Goal: Information Seeking & Learning: Learn about a topic

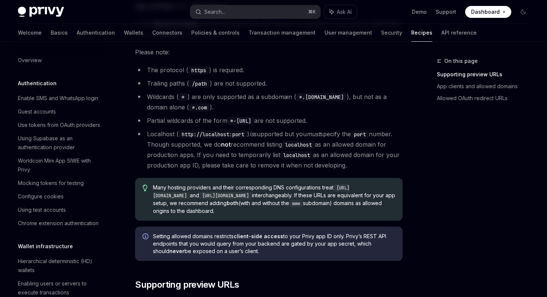
scroll to position [217, 0]
click at [315, 144] on code "localhost" at bounding box center [298, 144] width 33 height 8
copy code "localhost"
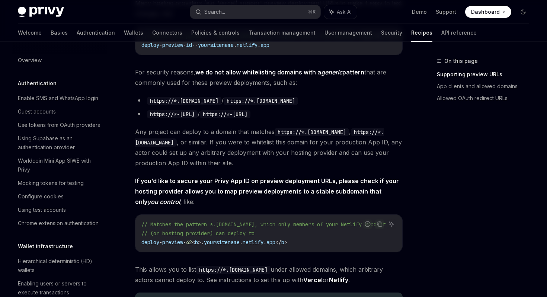
scroll to position [515, 0]
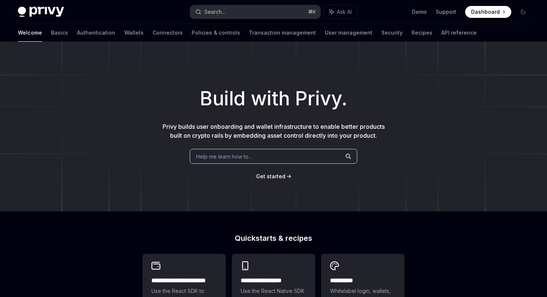
click at [250, 13] on button "Search... ⌘ K" at bounding box center [255, 11] width 130 height 13
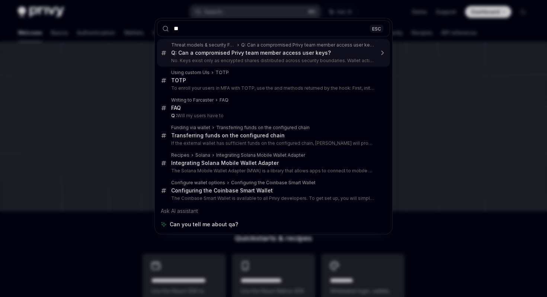
type input "*"
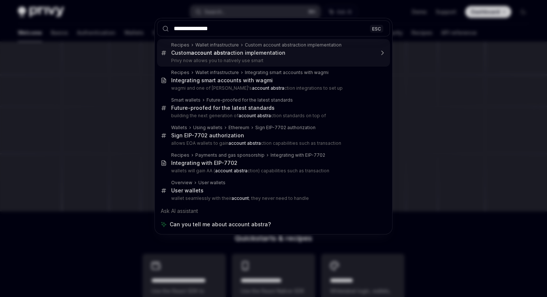
type input "**********"
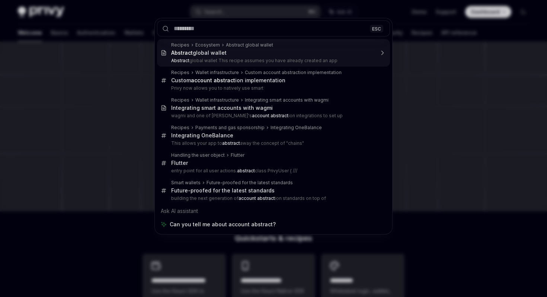
type textarea "*"
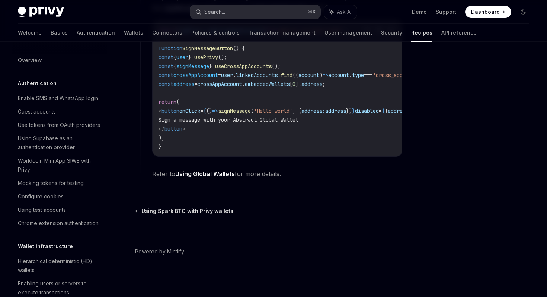
click at [250, 16] on button "Search... ⌘ K" at bounding box center [255, 11] width 130 height 13
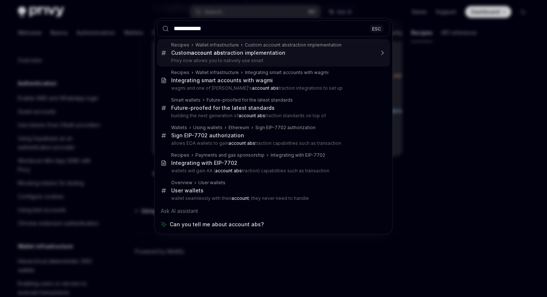
type input "**********"
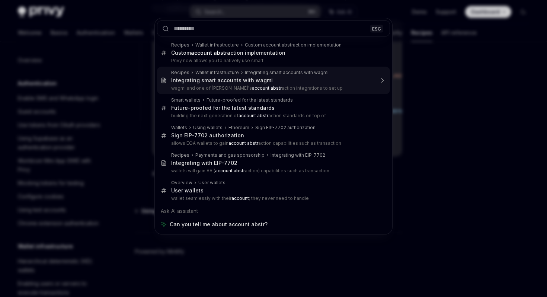
type textarea "*"
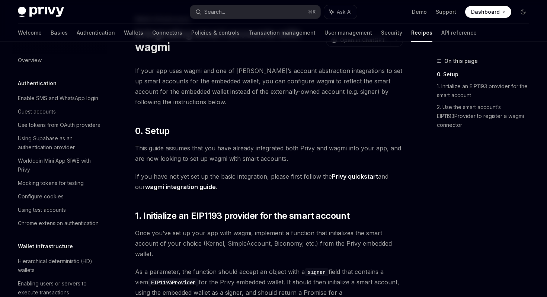
scroll to position [239, 0]
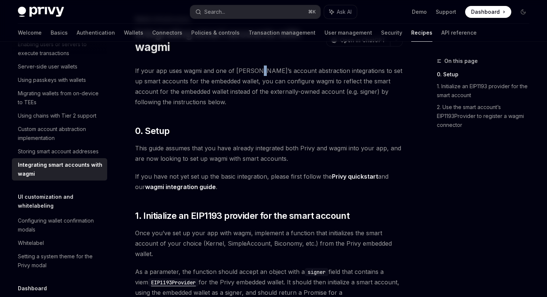
click at [252, 74] on span "If your app uses wagmi and one of Privy’s account abstraction integrations to s…" at bounding box center [269, 87] width 268 height 42
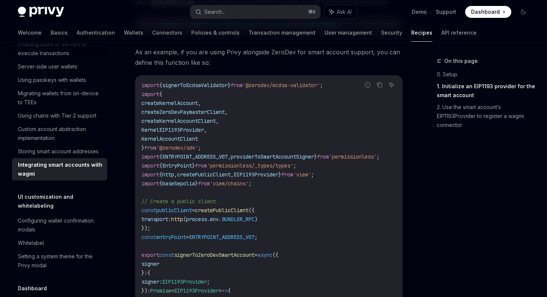
scroll to position [346, 0]
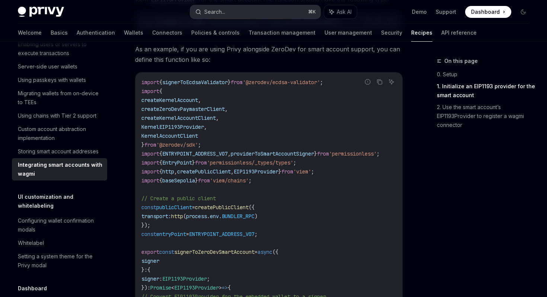
click at [227, 7] on button "Search... ⌘ K" at bounding box center [255, 11] width 130 height 13
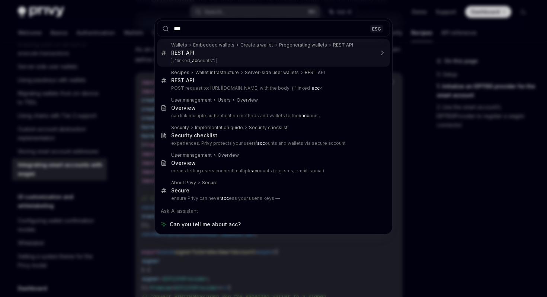
type input "***"
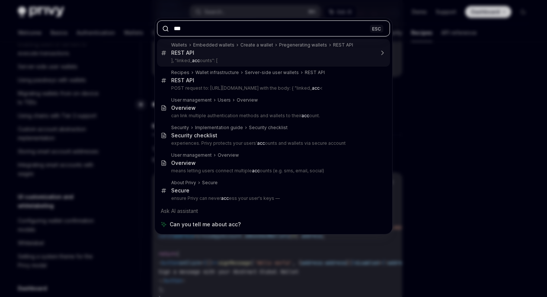
scroll to position [1137, 0]
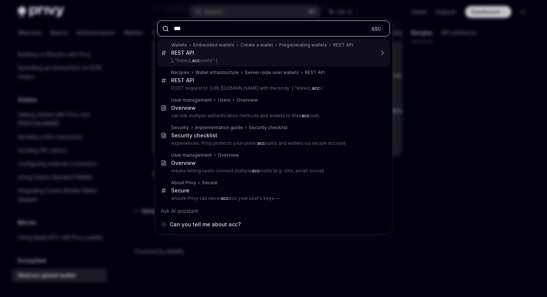
type textarea "*"
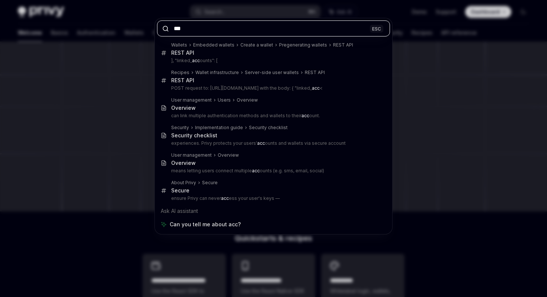
click at [192, 30] on input "***" at bounding box center [273, 28] width 233 height 16
paste input "*********"
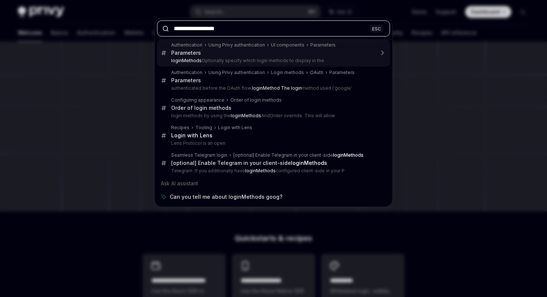
type input "**********"
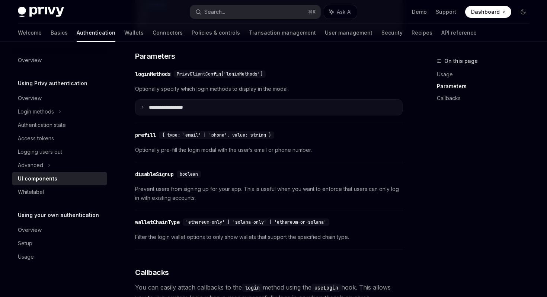
click at [144, 112] on summary "**********" at bounding box center [269, 108] width 267 height 16
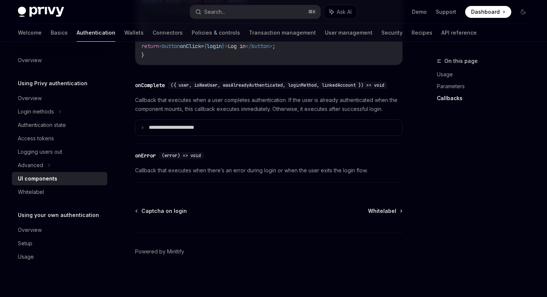
scroll to position [1524, 0]
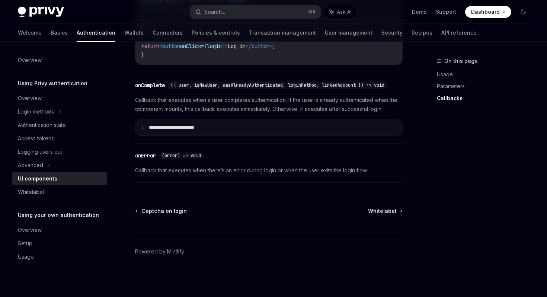
click at [144, 128] on icon at bounding box center [143, 128] width 4 height 4
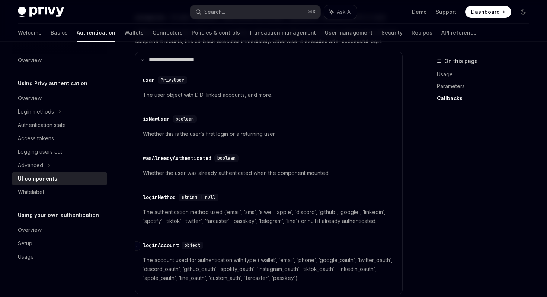
scroll to position [1576, 0]
click at [153, 35] on link "Connectors" at bounding box center [168, 33] width 30 height 18
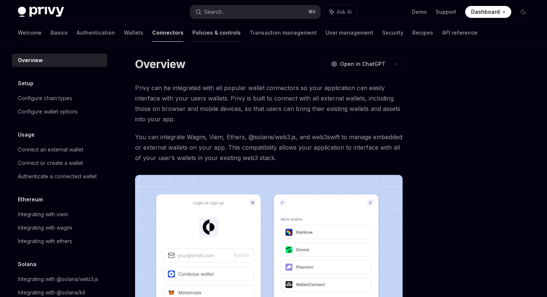
click at [193, 32] on link "Policies & controls" at bounding box center [217, 33] width 48 height 18
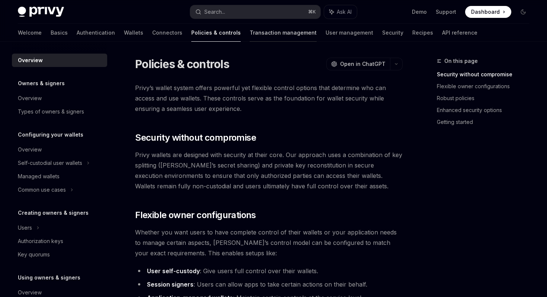
click at [250, 36] on link "Transaction management" at bounding box center [283, 33] width 67 height 18
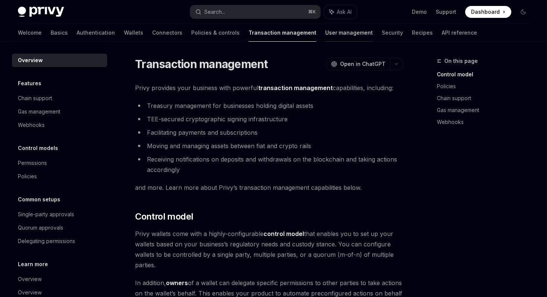
click at [325, 34] on link "User management" at bounding box center [349, 33] width 48 height 18
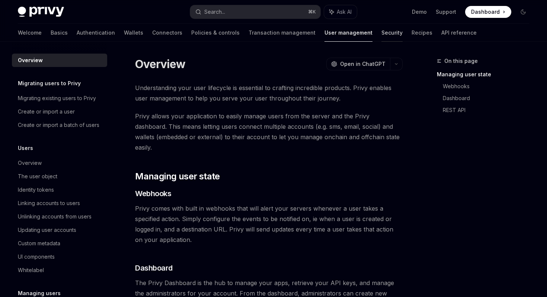
click at [382, 31] on link "Security" at bounding box center [392, 33] width 21 height 18
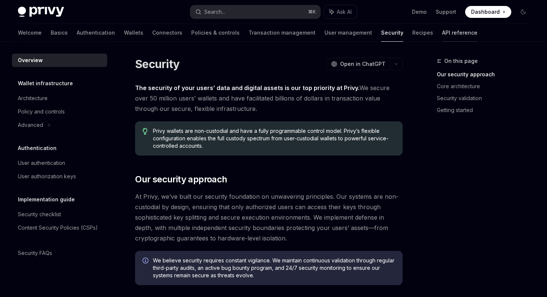
click at [442, 36] on link "API reference" at bounding box center [459, 33] width 35 height 18
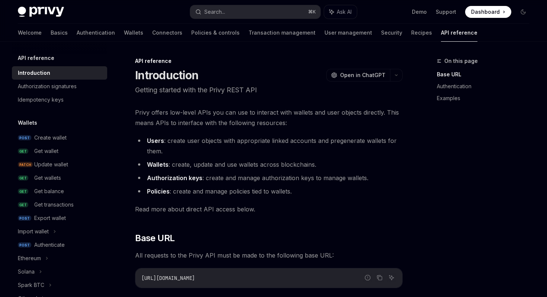
click at [35, 34] on div "Welcome Basics Authentication Wallets Connectors Policies & controls Transactio…" at bounding box center [248, 33] width 460 height 18
click at [51, 34] on link "Basics" at bounding box center [59, 33] width 17 height 18
type textarea "*"
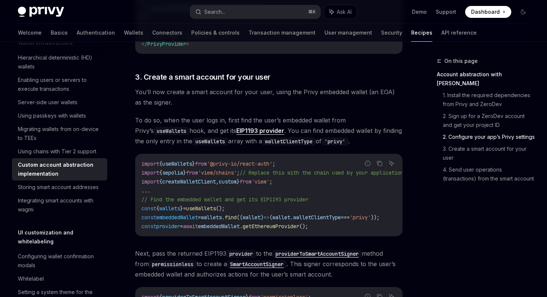
click at [198, 143] on code "useWallets" at bounding box center [211, 141] width 36 height 8
copy code "useWallets"
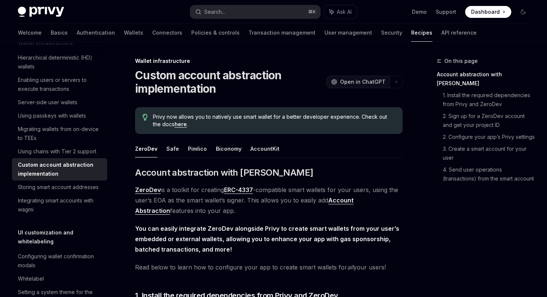
click at [354, 81] on span "Open in ChatGPT" at bounding box center [362, 81] width 45 height 7
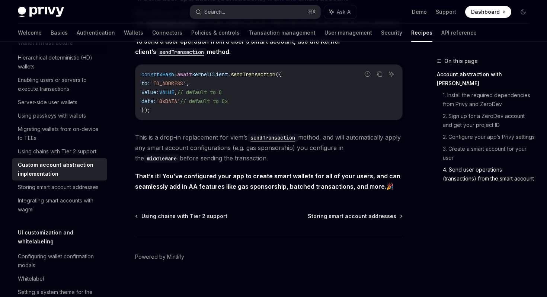
scroll to position [1577, 0]
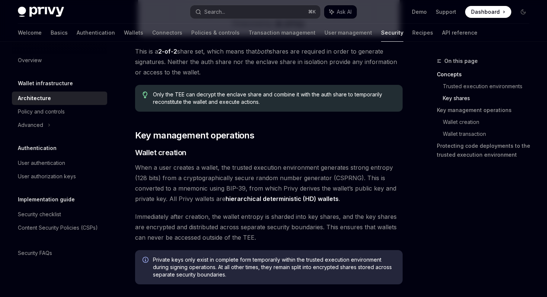
scroll to position [806, 0]
